Goal: Task Accomplishment & Management: Complete application form

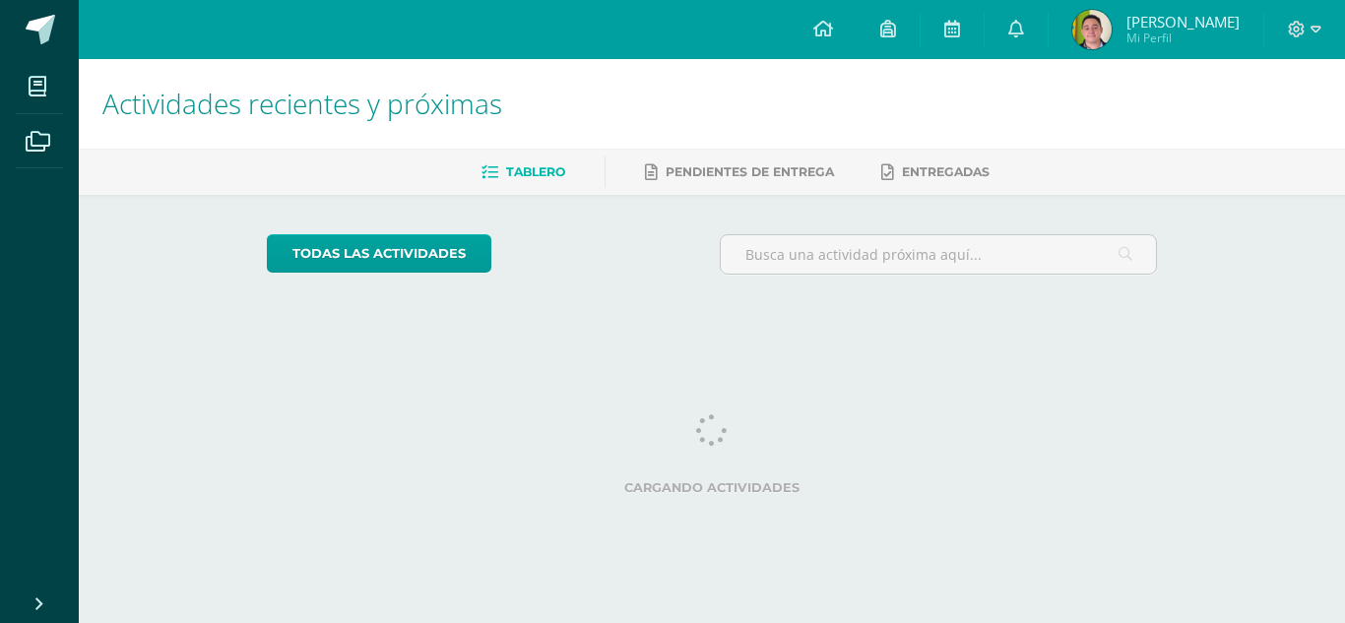
click at [1260, 90] on h1 "Actividades recientes y próximas" at bounding box center [711, 104] width 1219 height 90
click at [1167, 31] on span "Mi Perfil" at bounding box center [1183, 38] width 113 height 17
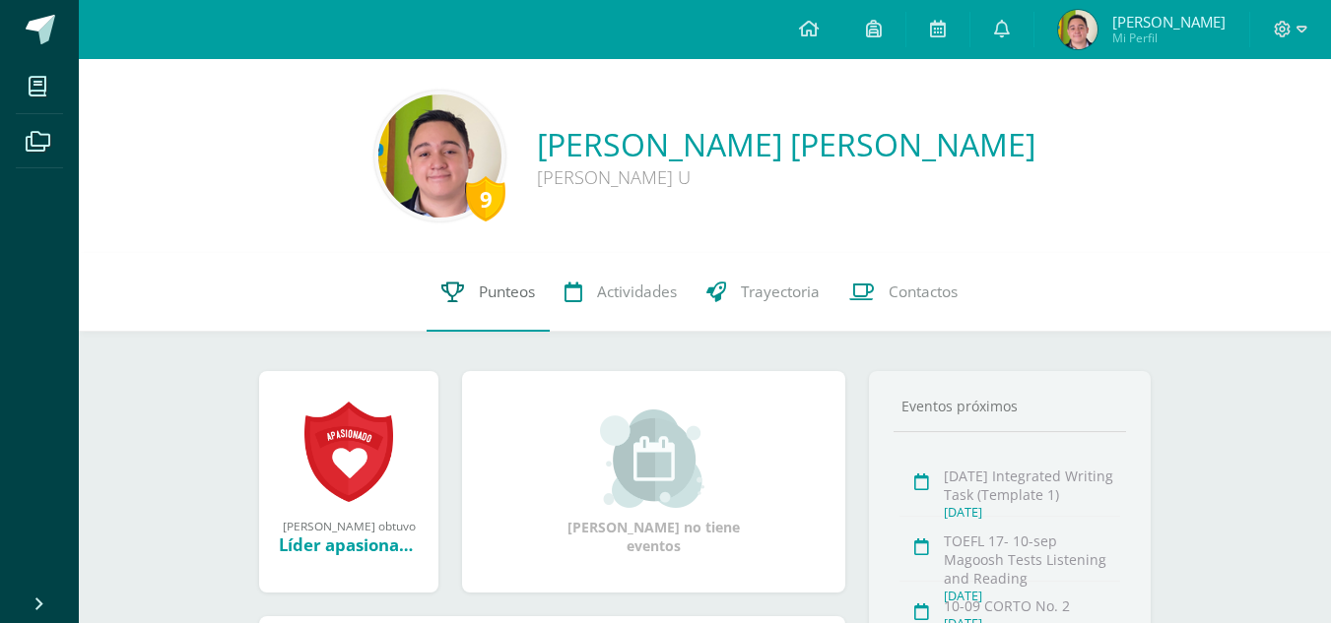
click at [500, 286] on span "Punteos" at bounding box center [507, 292] width 56 height 21
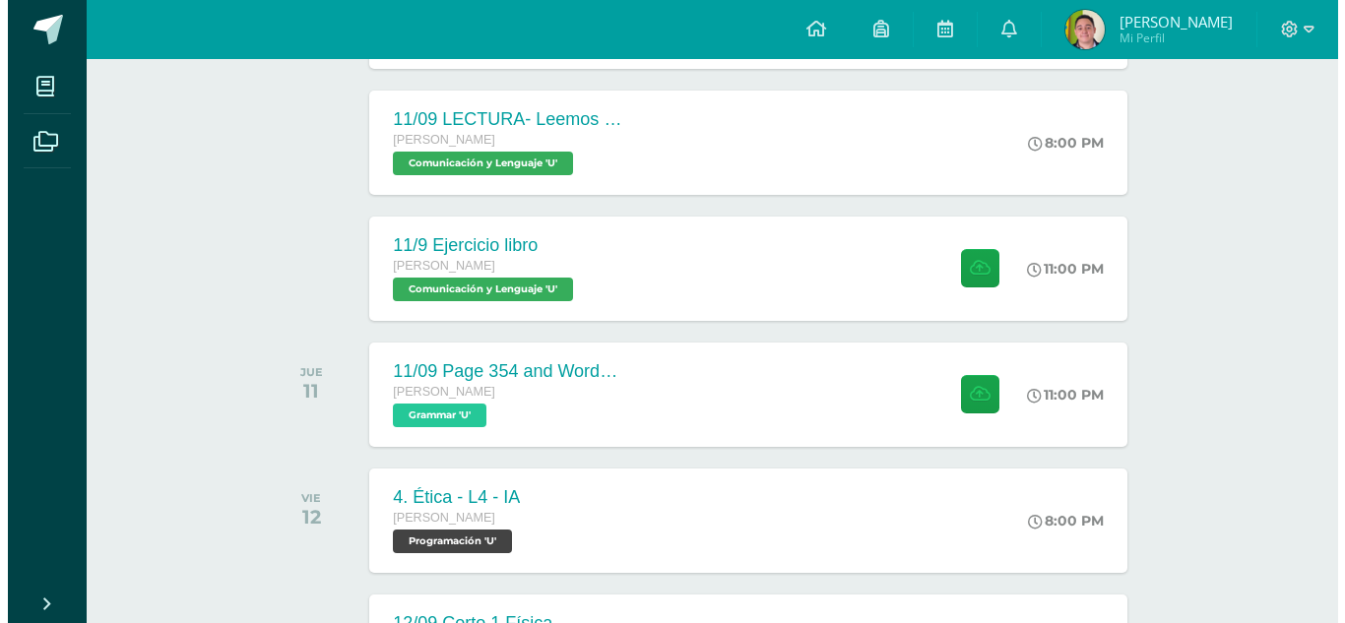
scroll to position [813, 0]
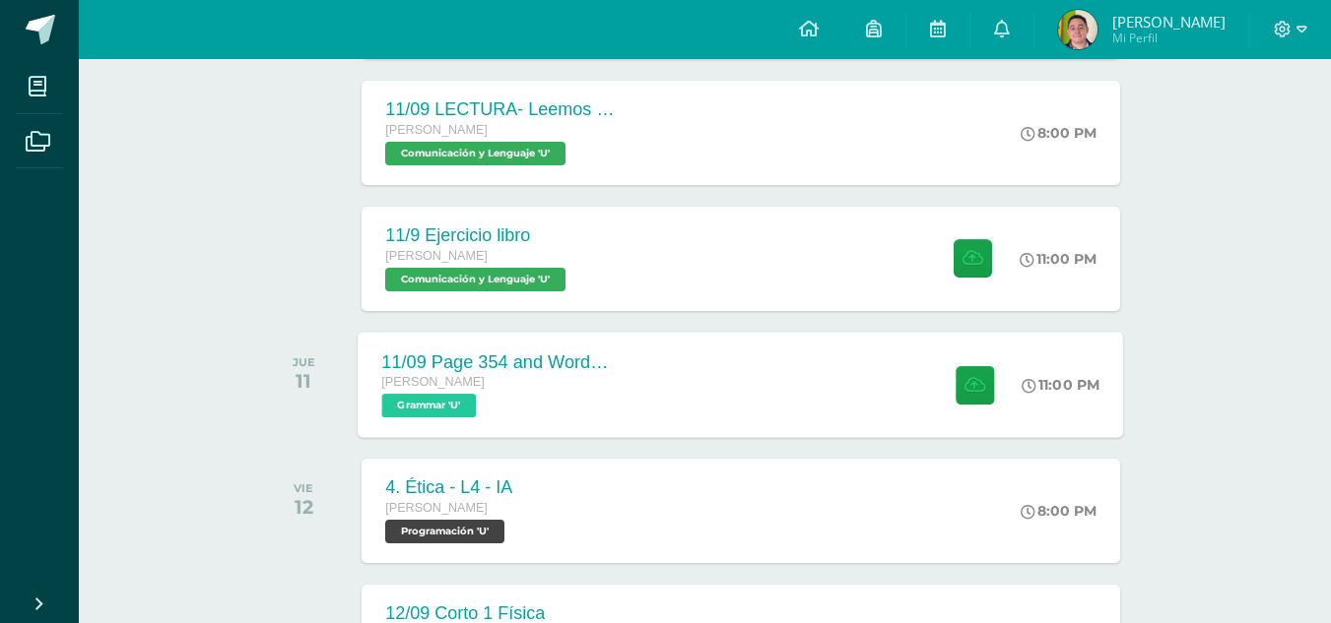
click at [626, 355] on div "11/09 Page 354 and Wordwall Quinto Bachillerato Grammar 'U'" at bounding box center [502, 384] width 287 height 105
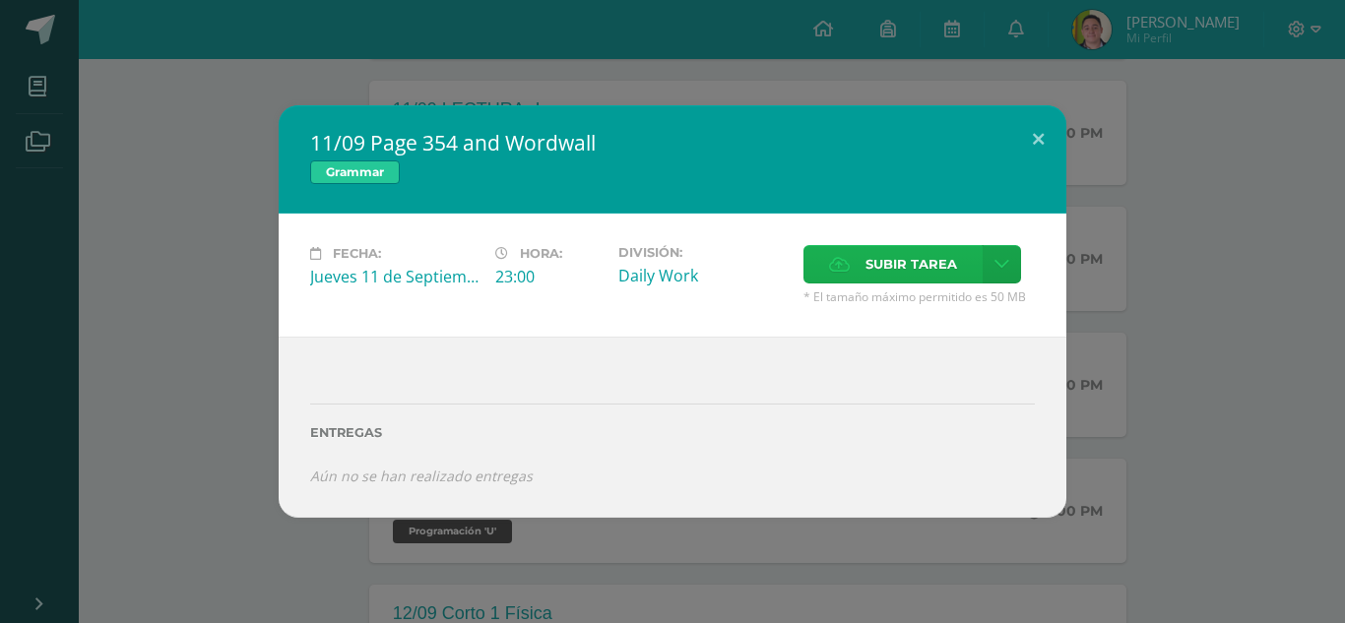
click at [872, 249] on span "Subir tarea" at bounding box center [912, 264] width 92 height 36
click at [0, 0] on input "Subir tarea" at bounding box center [0, 0] width 0 height 0
